Goal: Unclear: Browse casually

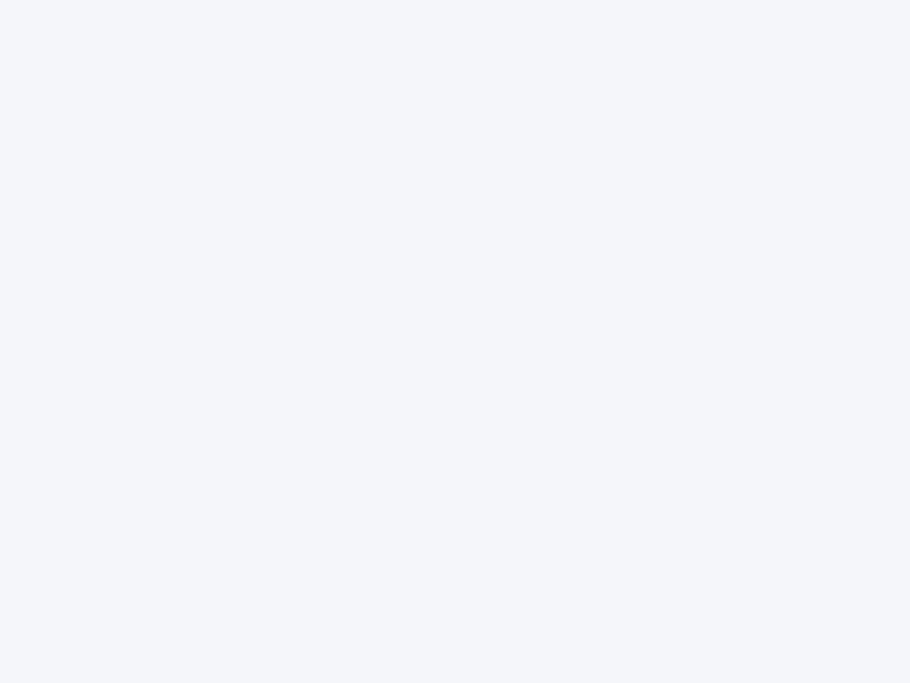
click at [455, 341] on div at bounding box center [455, 341] width 910 height 683
